Goal: Information Seeking & Learning: Learn about a topic

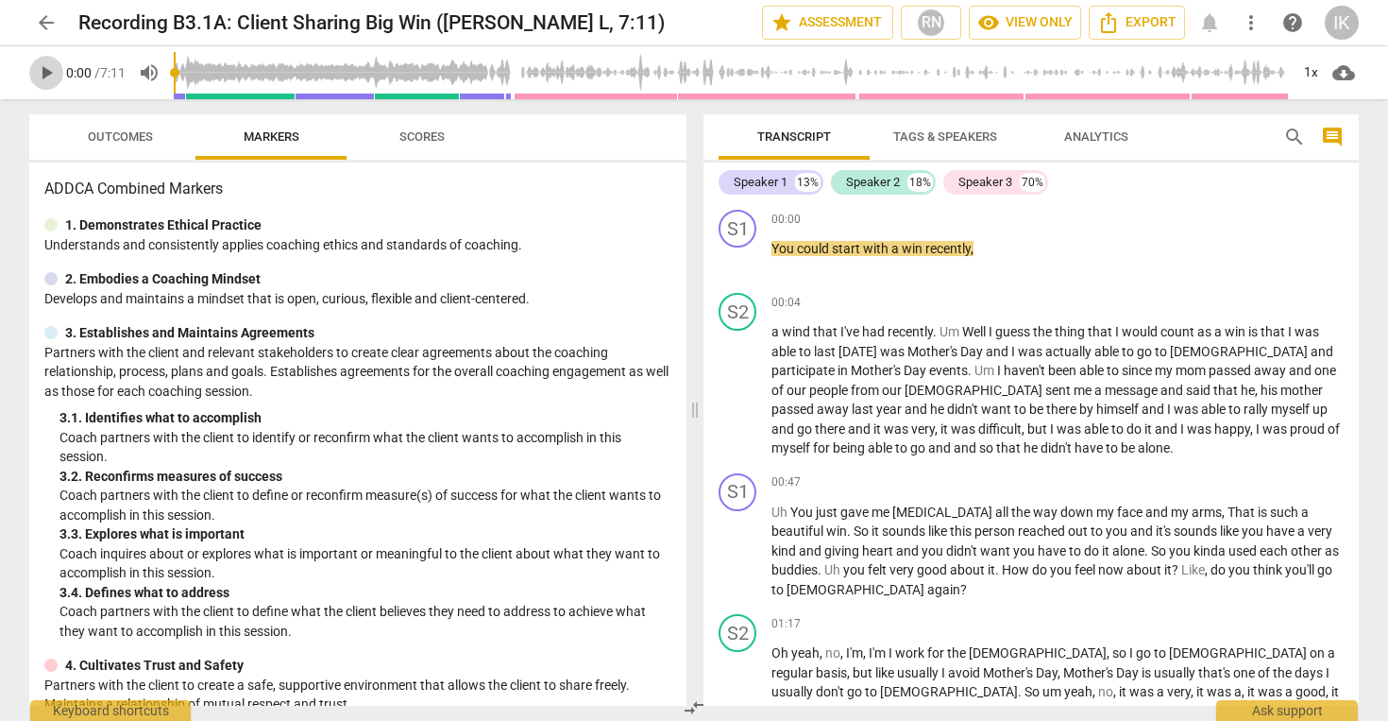
click at [39, 61] on span "play_arrow" at bounding box center [46, 72] width 23 height 23
click at [41, 78] on span "pause" at bounding box center [46, 72] width 23 height 23
click at [1163, 241] on p "You could start with a win recently ," at bounding box center [1058, 249] width 572 height 20
click at [55, 66] on span "play_arrow" at bounding box center [46, 72] width 23 height 23
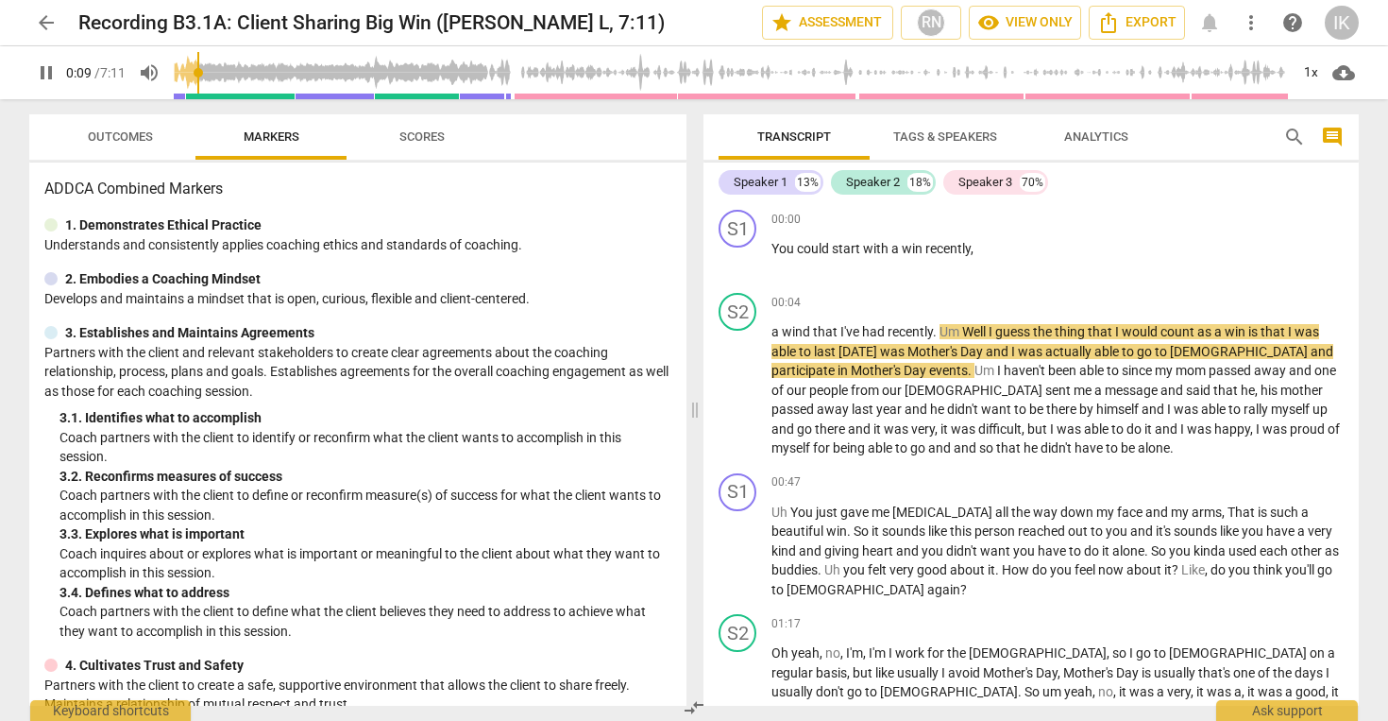
click at [416, 154] on button "Scores" at bounding box center [422, 136] width 151 height 45
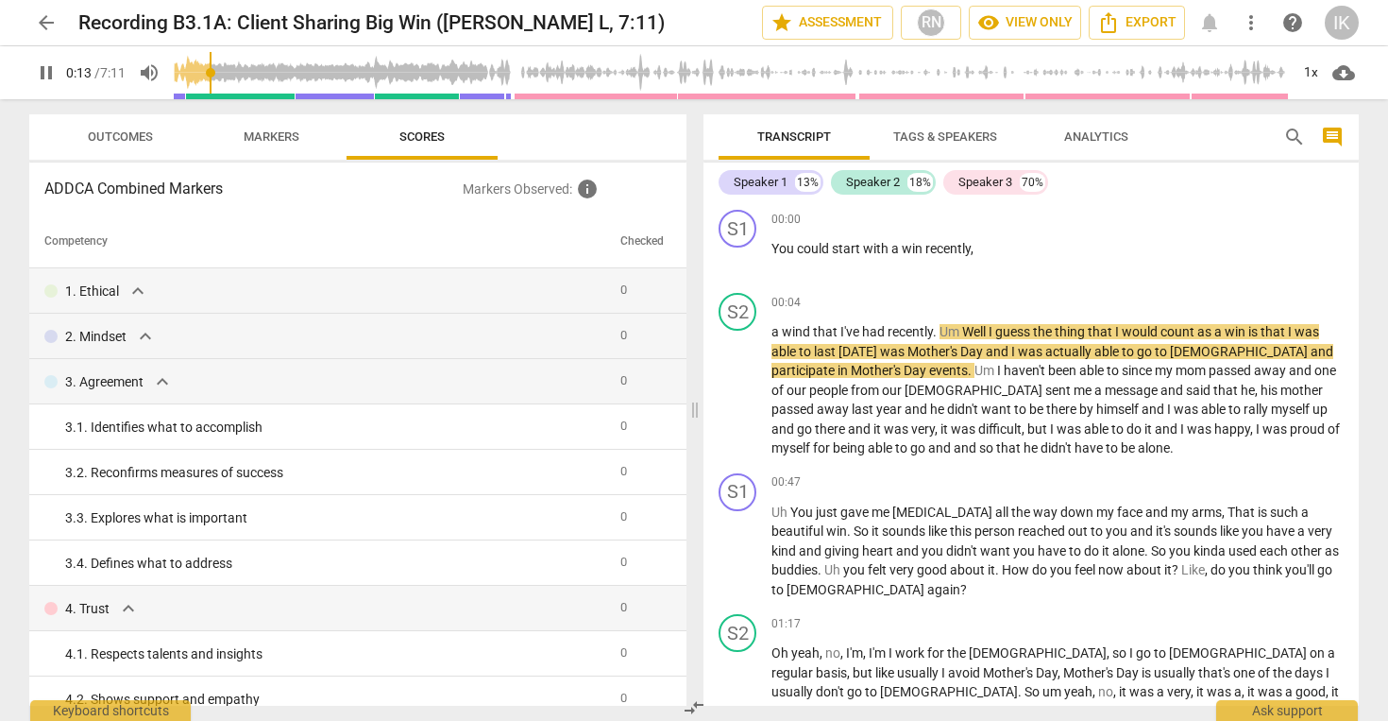
click at [278, 140] on span "Markers" at bounding box center [272, 136] width 56 height 14
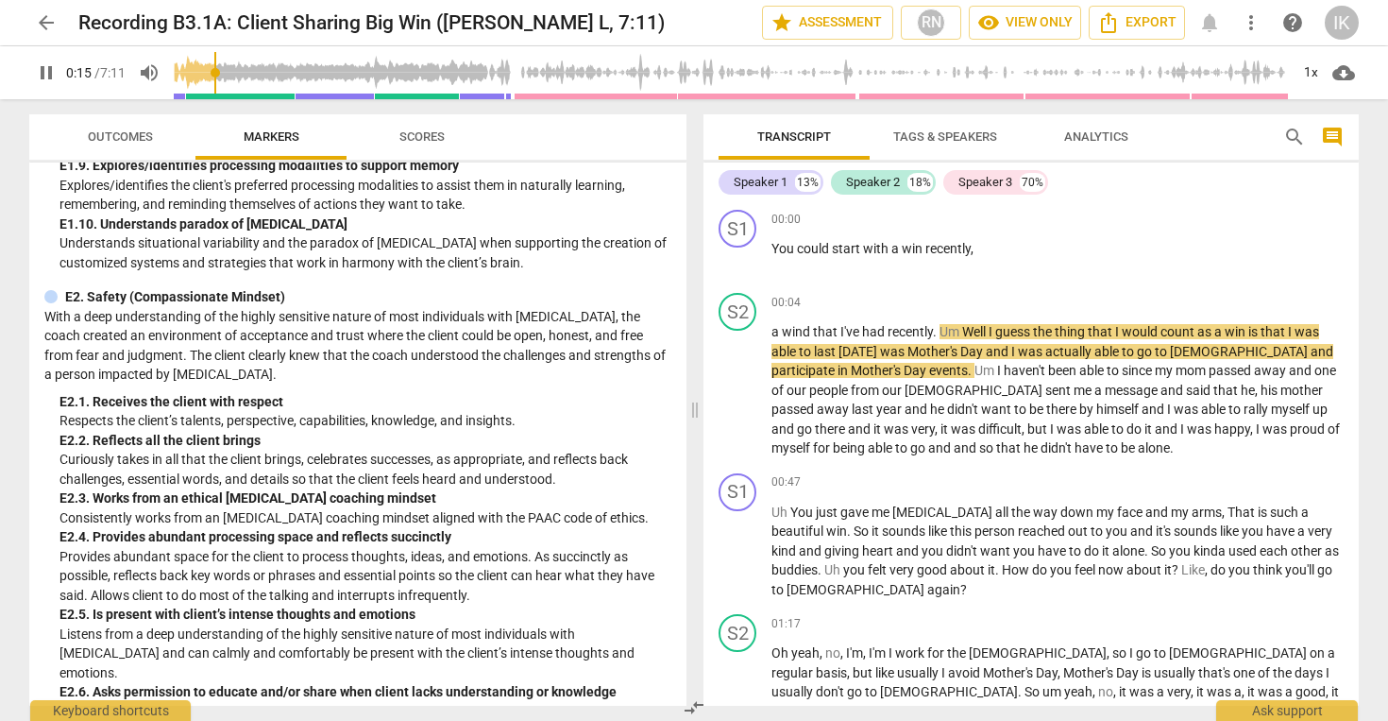
scroll to position [3190, 0]
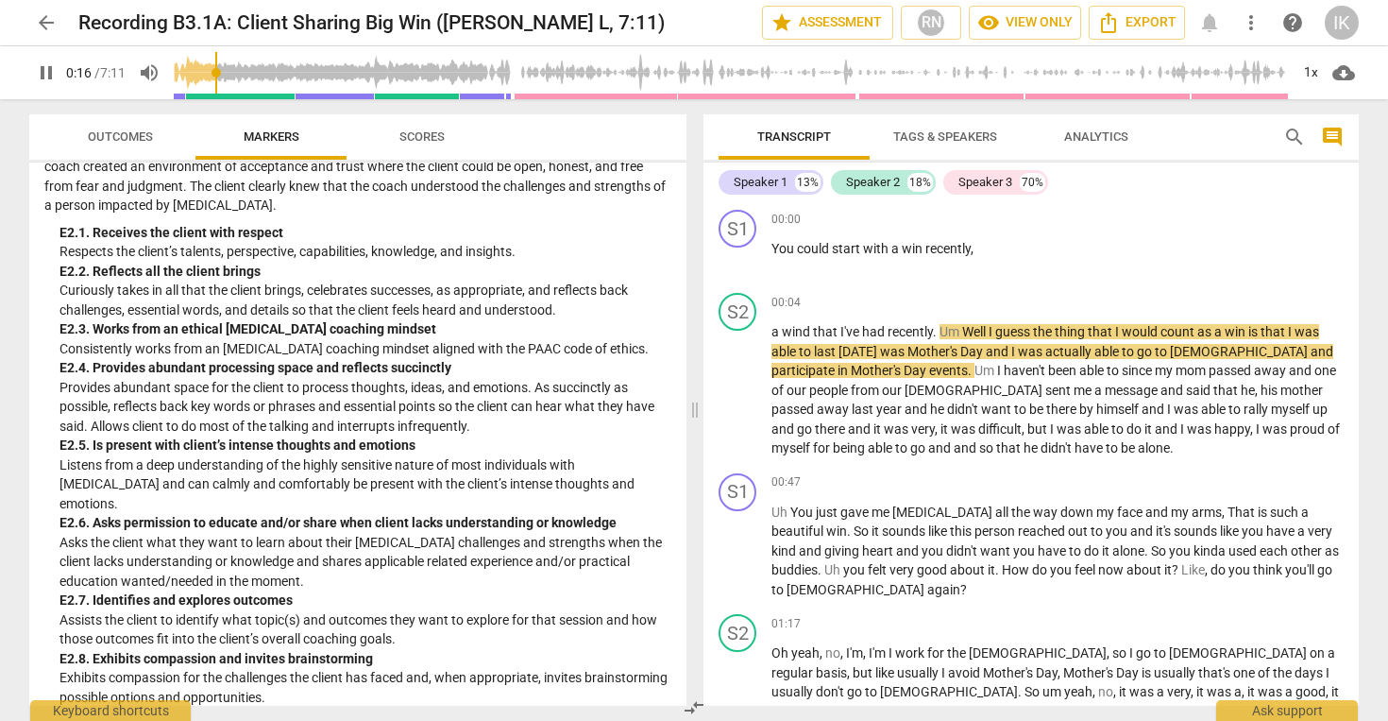
click at [153, 152] on button "Outcomes" at bounding box center [119, 136] width 151 height 45
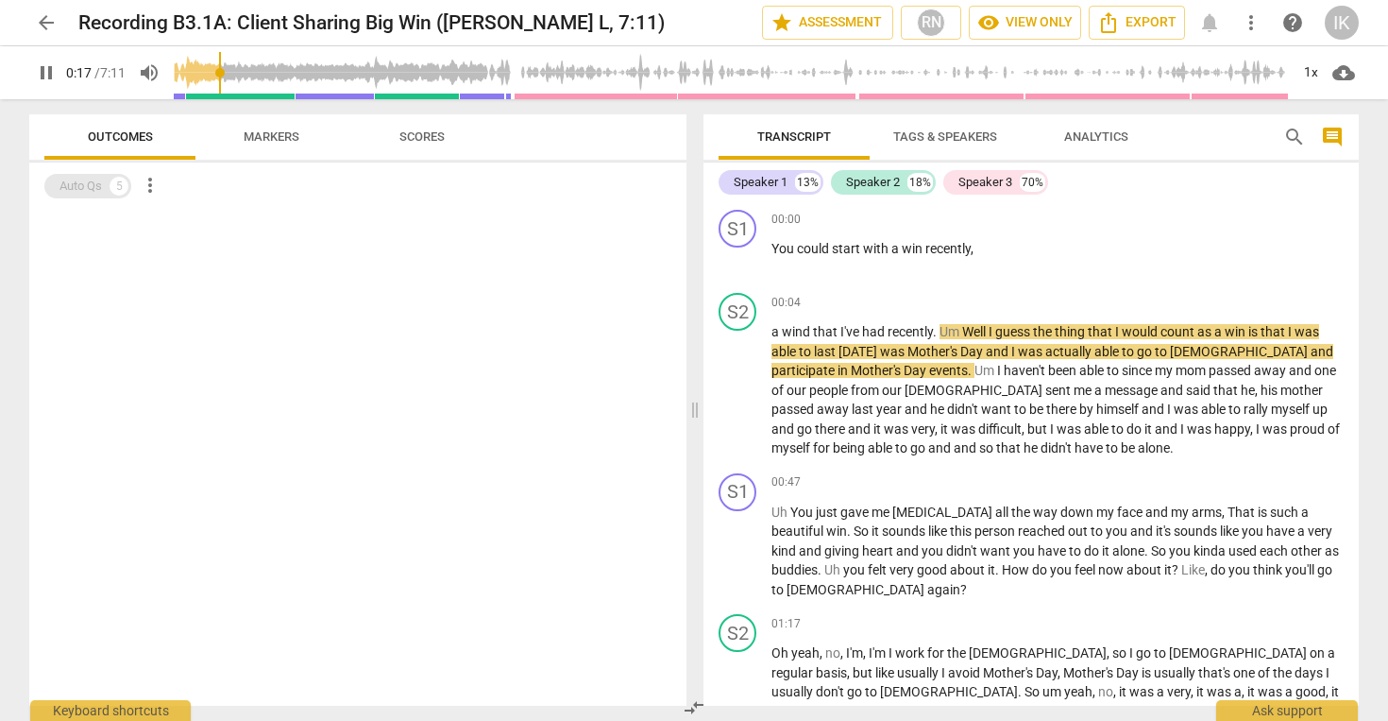
click at [130, 185] on div "Auto Qs 5" at bounding box center [87, 186] width 87 height 25
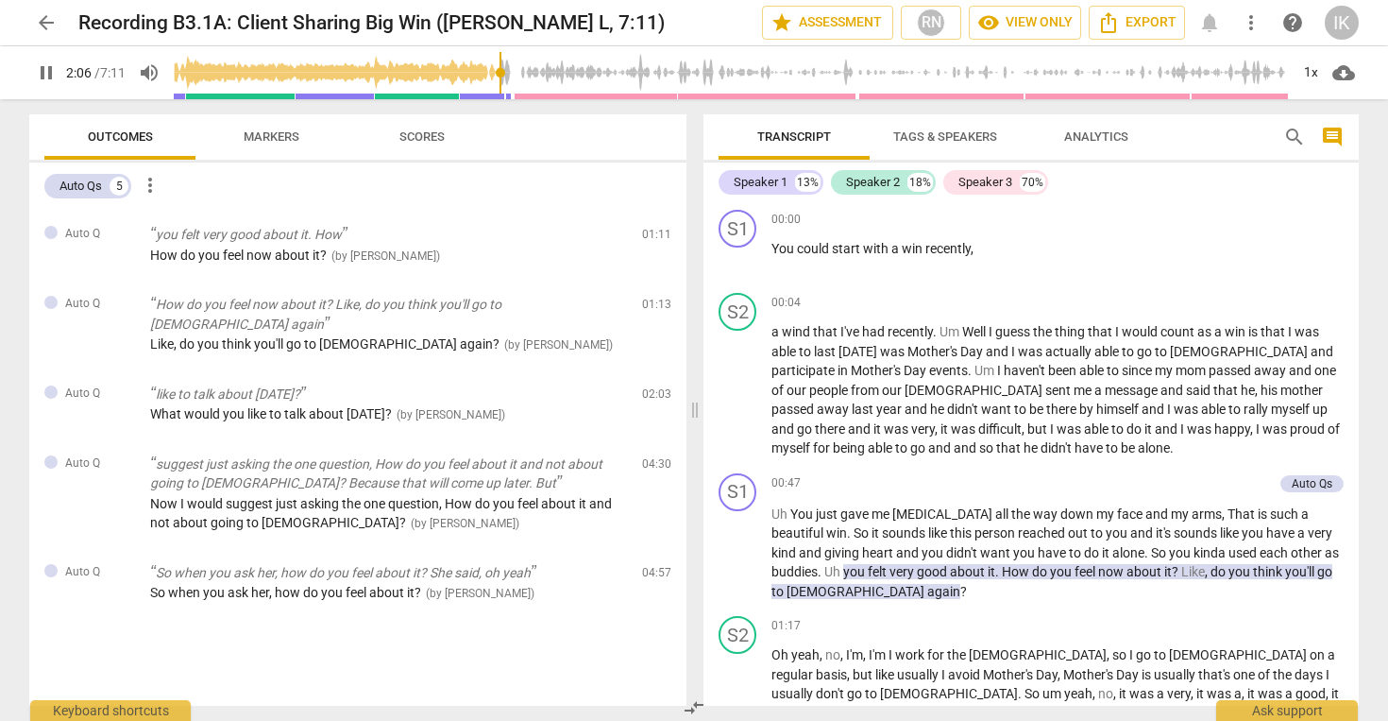
scroll to position [515, 0]
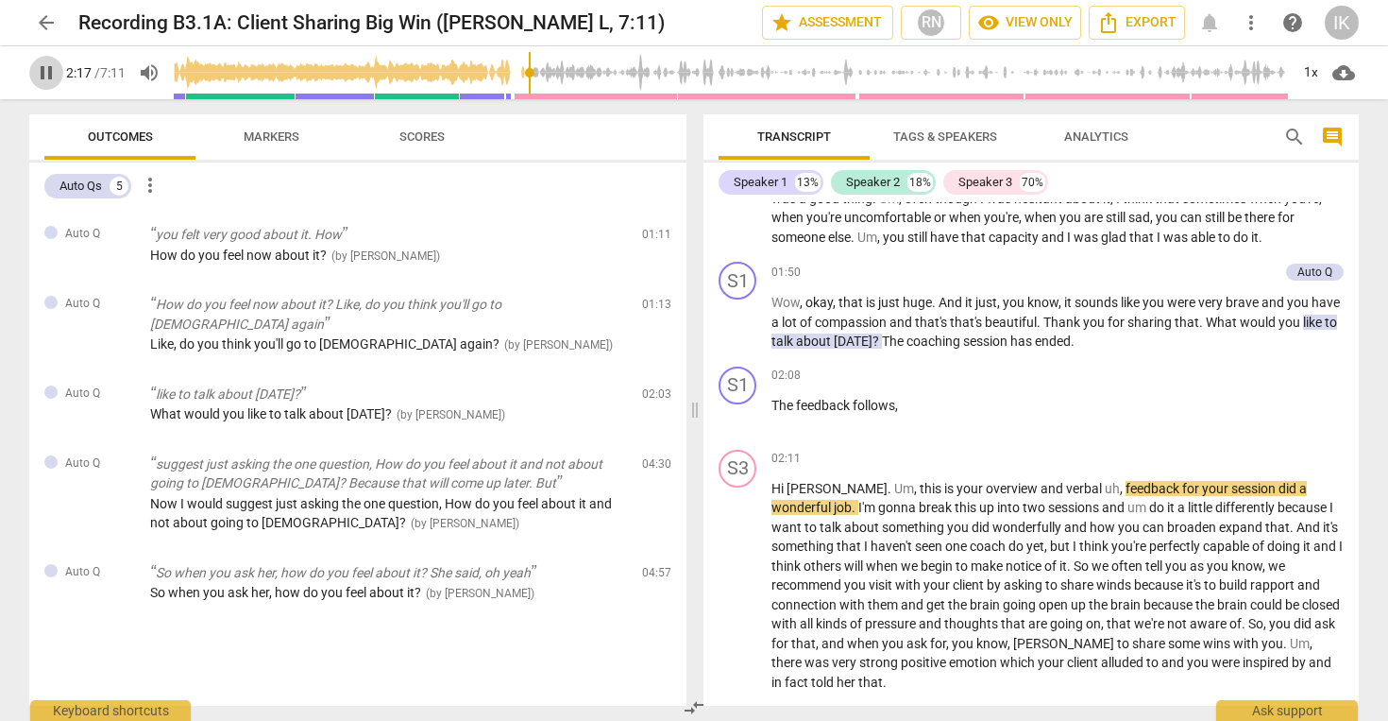
click at [41, 59] on button "pause" at bounding box center [46, 73] width 34 height 34
click at [55, 70] on span "play_arrow" at bounding box center [46, 72] width 23 height 23
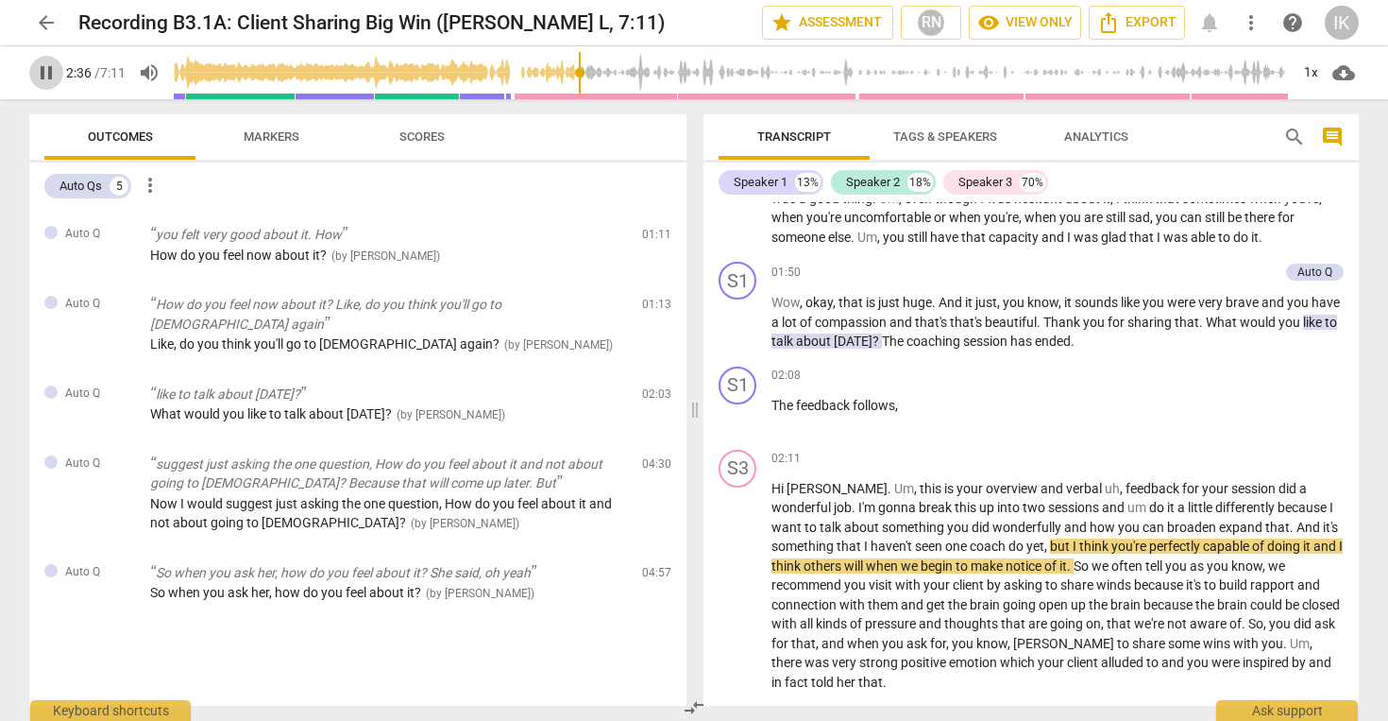
click at [57, 72] on span "pause" at bounding box center [46, 72] width 23 height 23
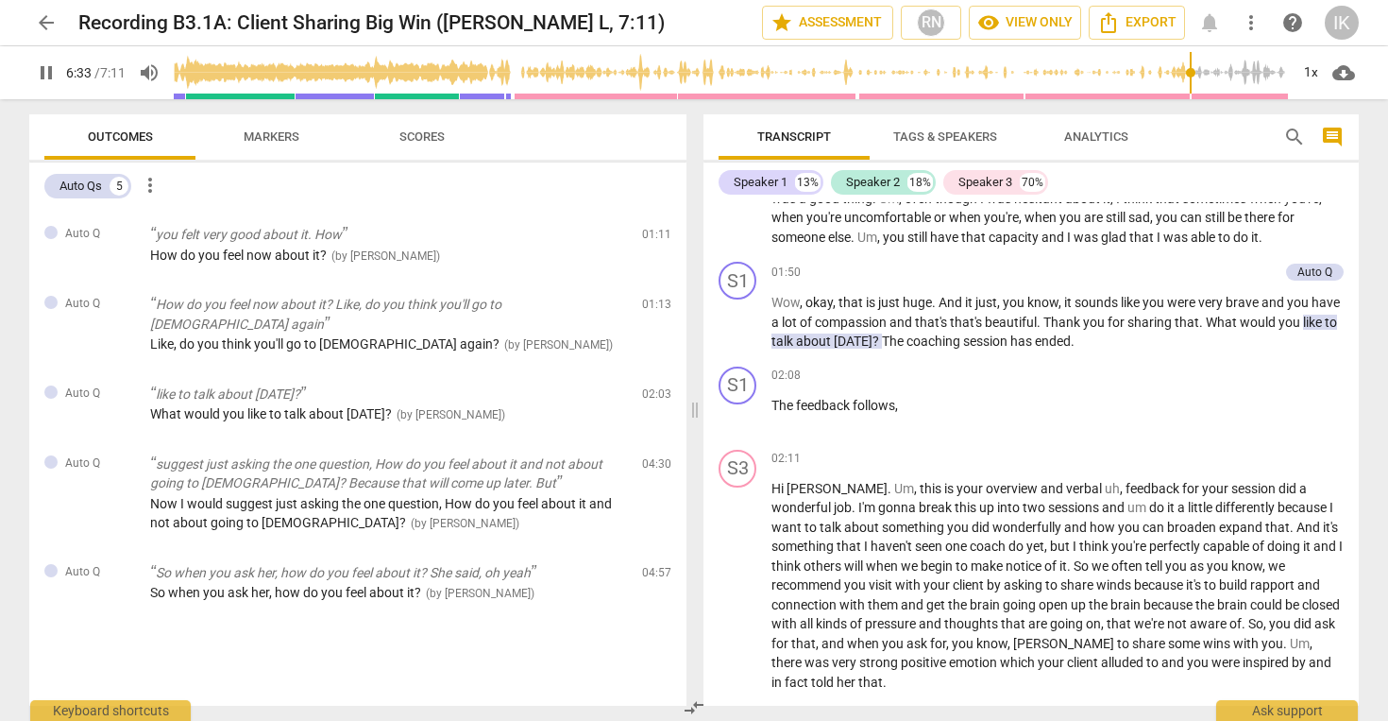
scroll to position [1498, 0]
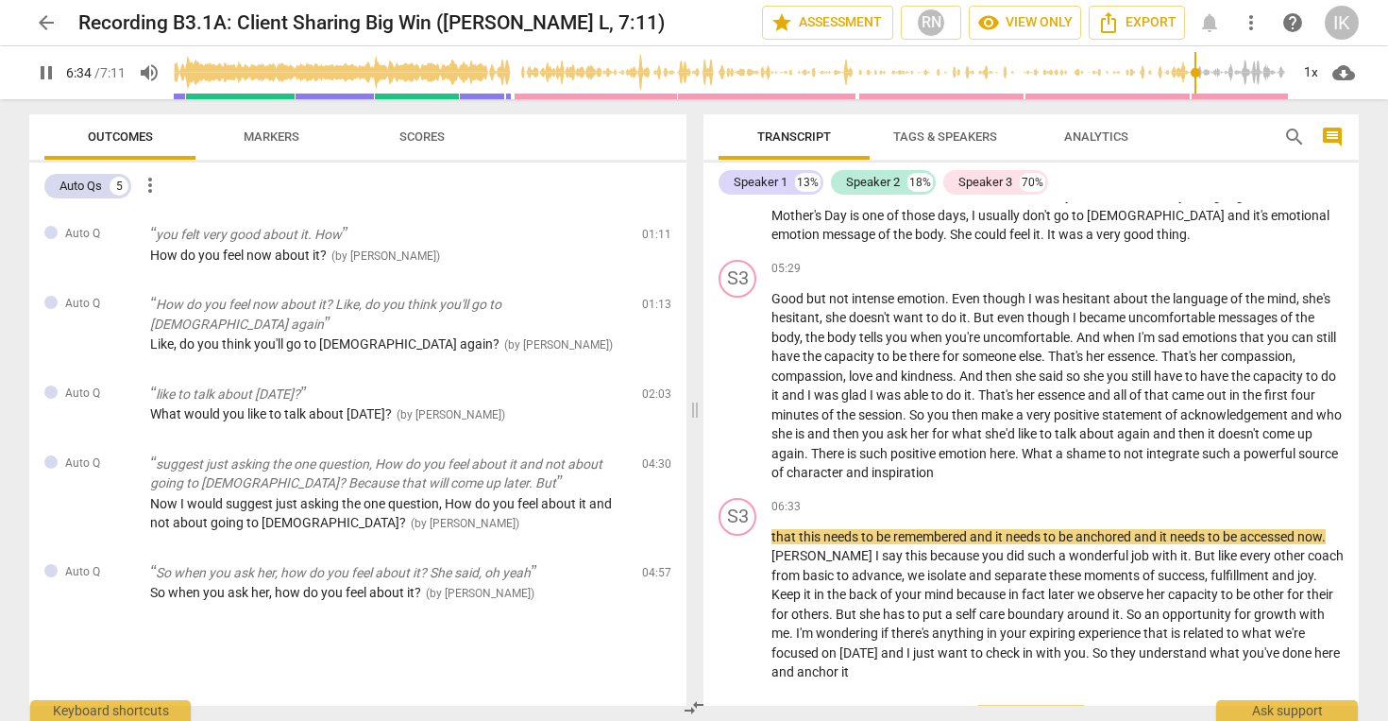
click at [49, 76] on span "pause" at bounding box center [46, 72] width 23 height 23
click at [49, 76] on span "play_arrow" at bounding box center [46, 72] width 23 height 23
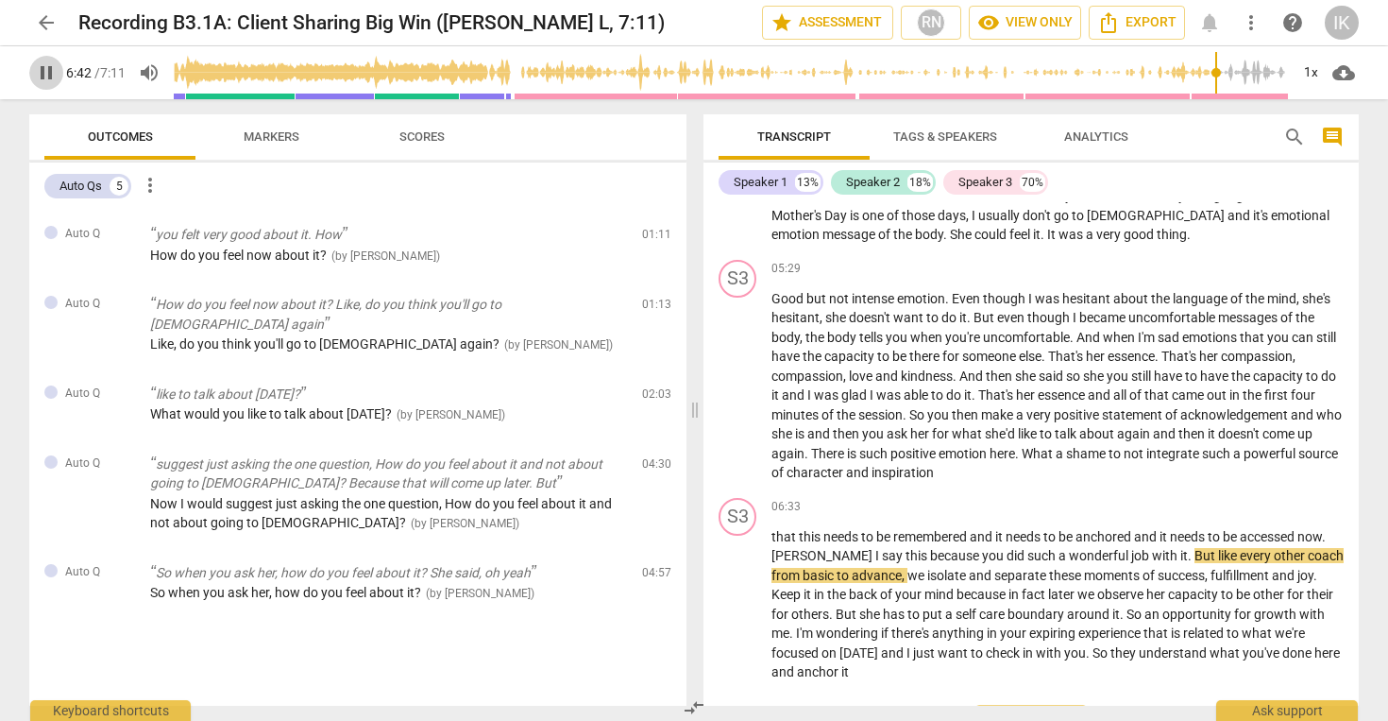
click at [49, 76] on span "pause" at bounding box center [46, 72] width 23 height 23
click at [49, 76] on span "play_arrow" at bounding box center [46, 72] width 23 height 23
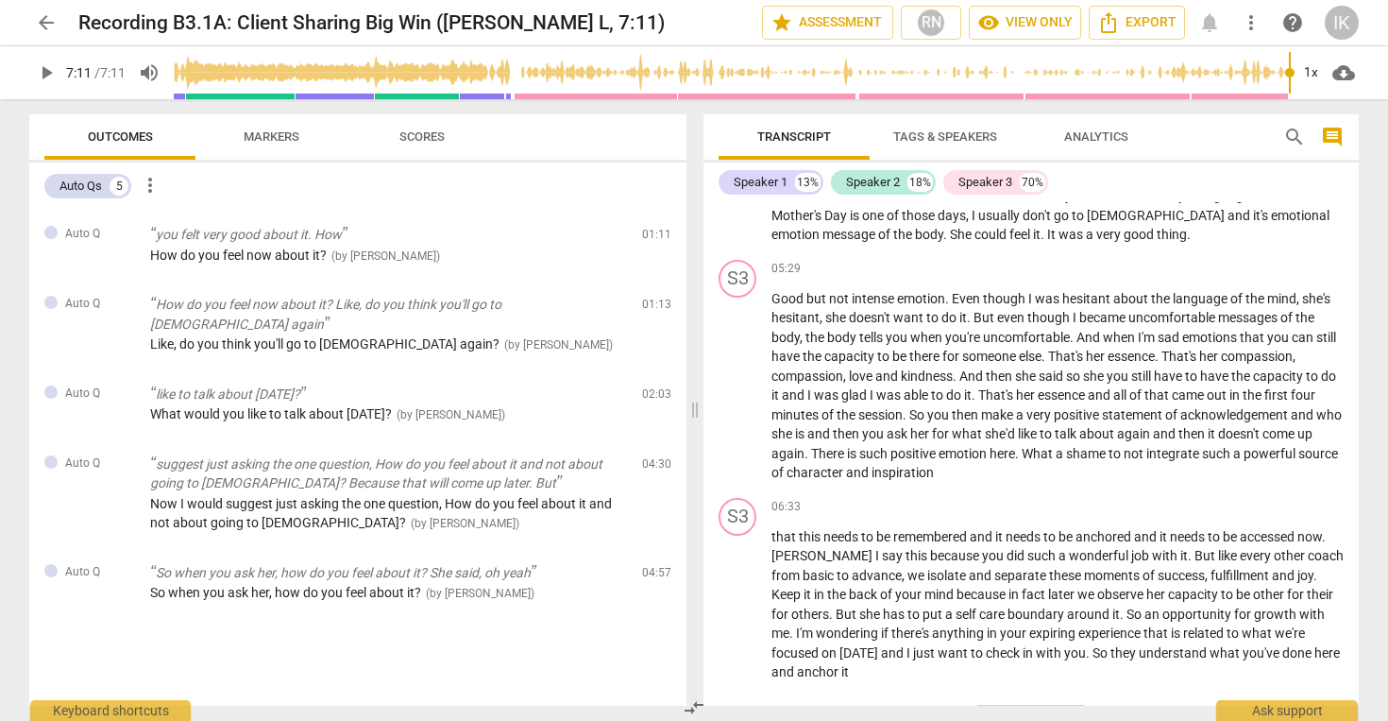
type input "431"
